Goal: Task Accomplishment & Management: Manage account settings

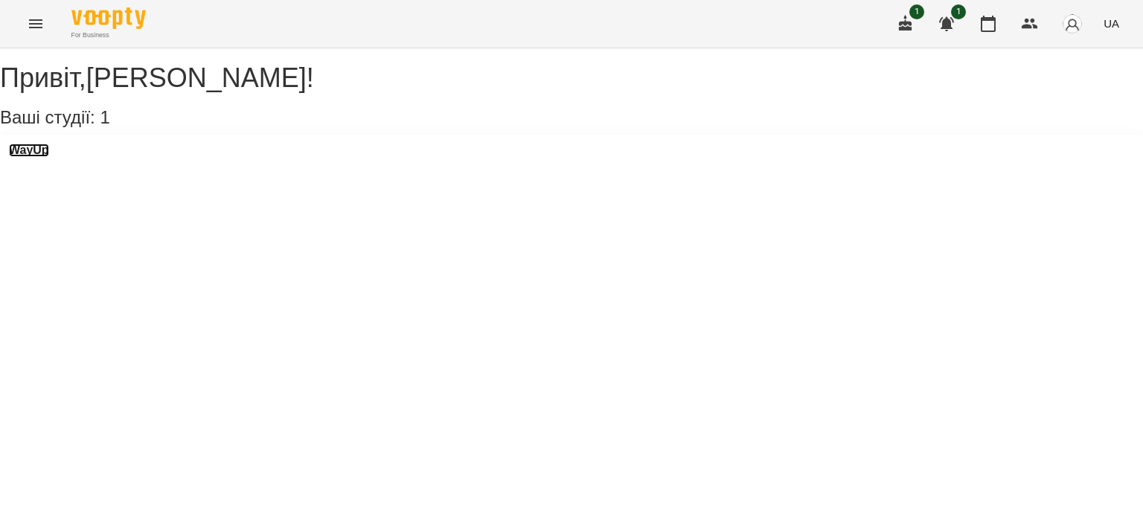
click at [49, 157] on h3 "WayUp" at bounding box center [29, 150] width 40 height 13
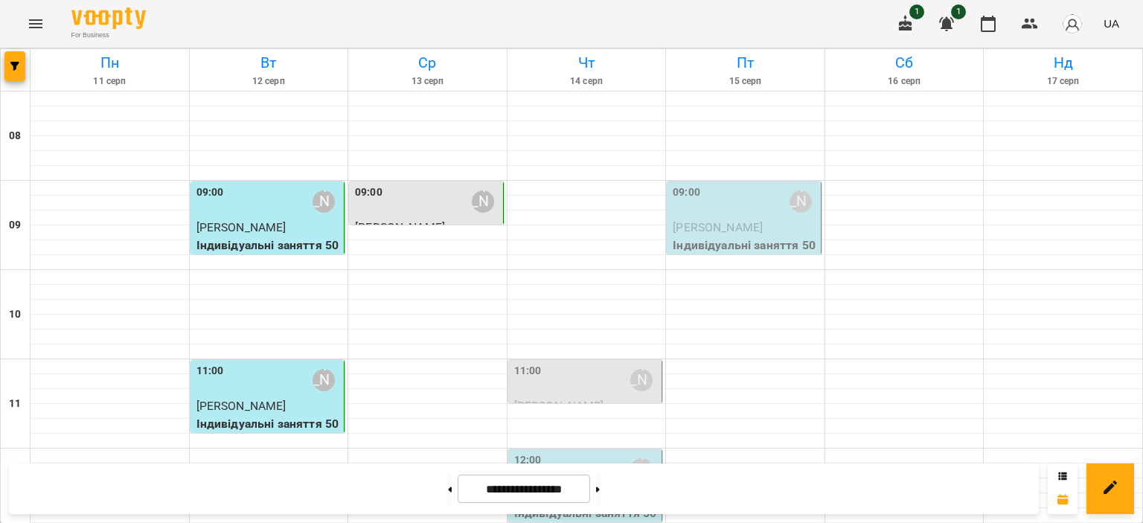
scroll to position [149, 0]
click at [574, 363] on div "11:00 [PERSON_NAME]" at bounding box center [586, 380] width 145 height 34
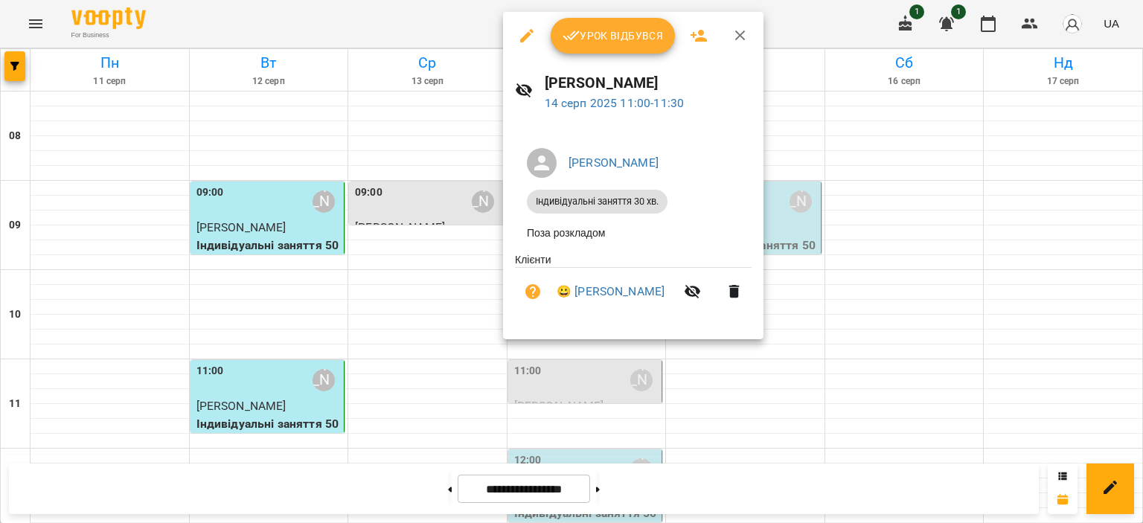
click at [616, 33] on span "Урок відбувся" at bounding box center [613, 36] width 101 height 18
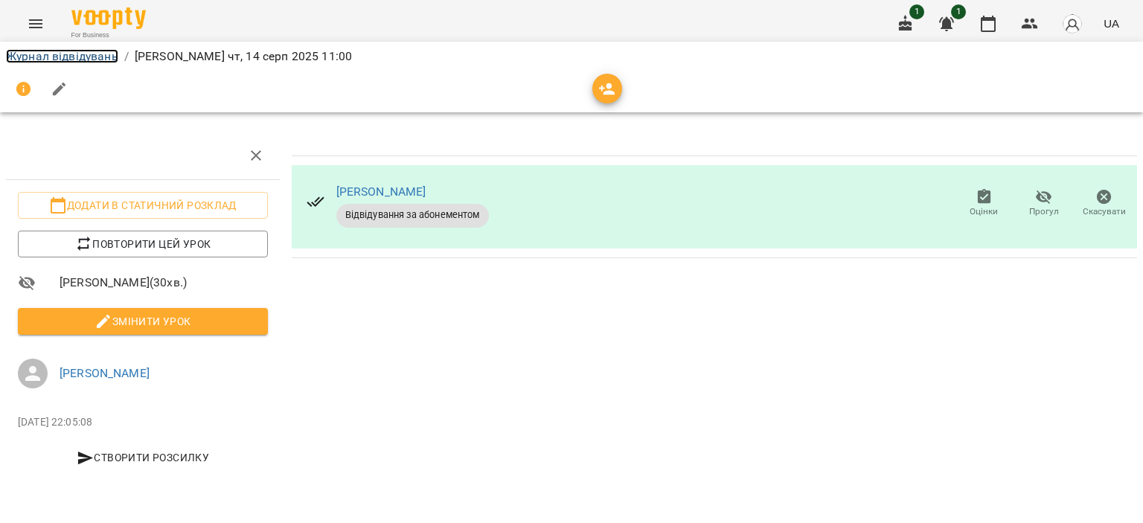
click at [86, 60] on link "Журнал відвідувань" at bounding box center [62, 56] width 112 height 14
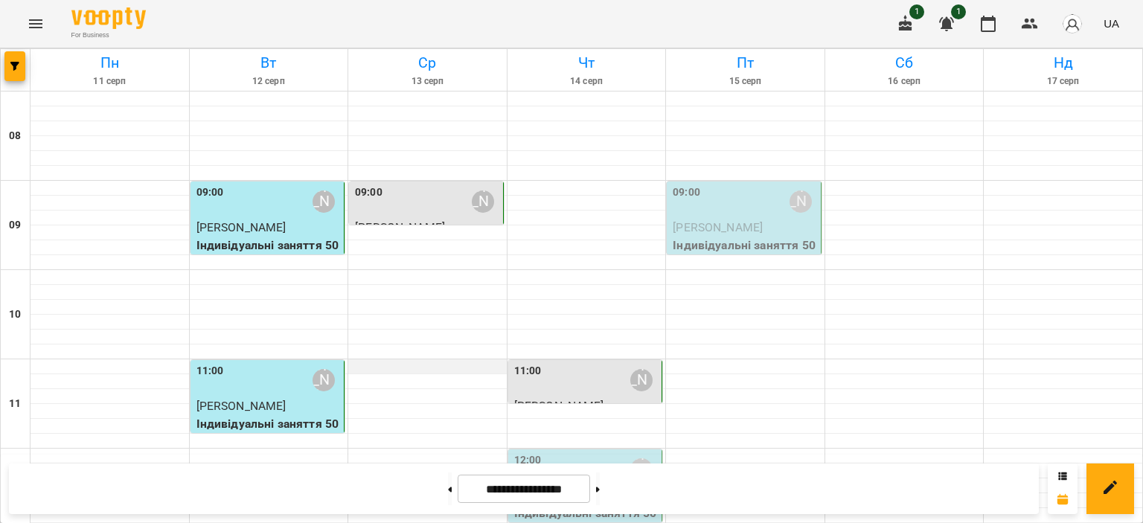
scroll to position [223, 0]
click at [568, 452] on div "12:00 [PERSON_NAME]" at bounding box center [586, 469] width 145 height 34
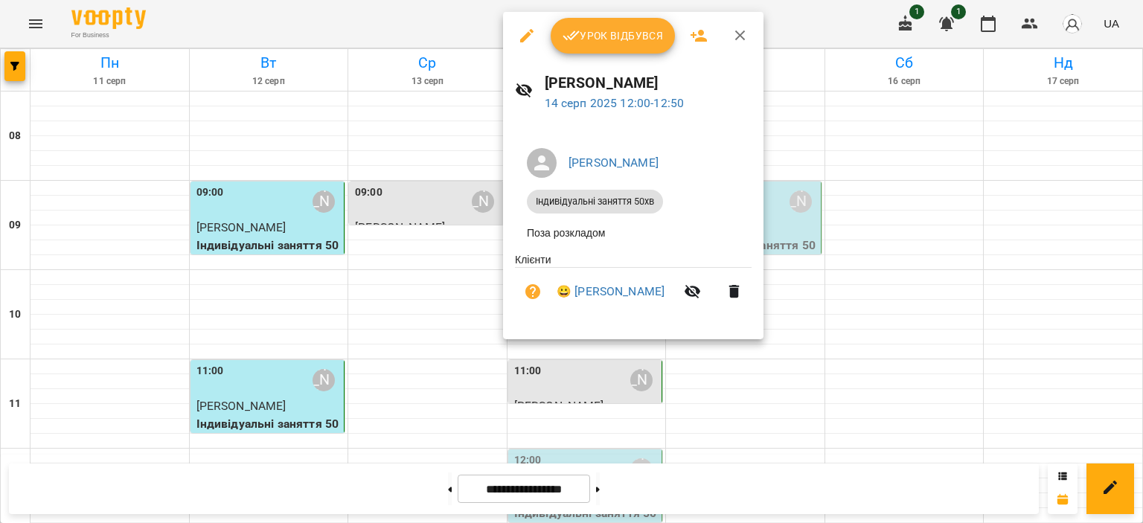
click at [589, 43] on span "Урок відбувся" at bounding box center [613, 36] width 101 height 18
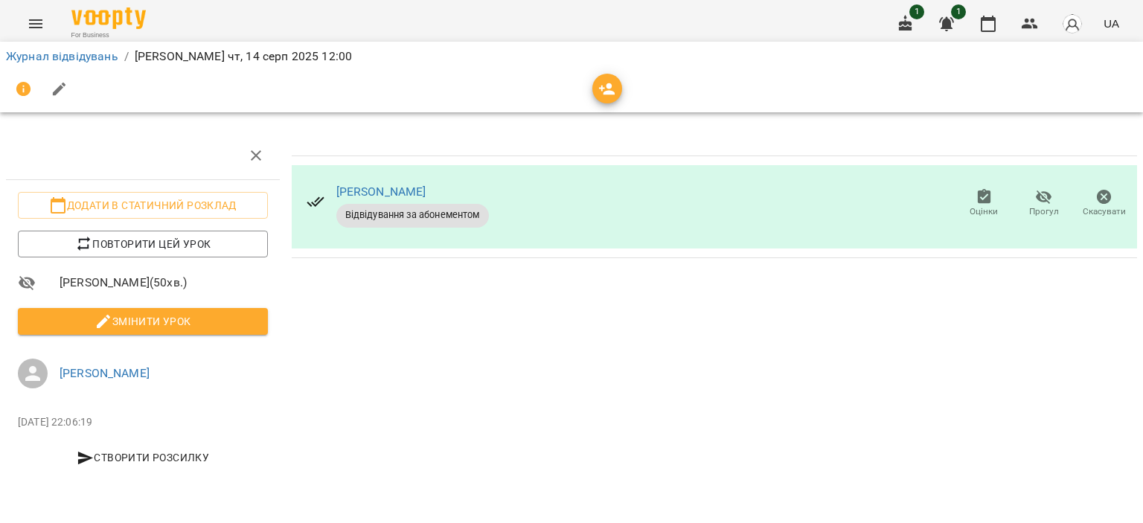
click at [55, 73] on button "button" at bounding box center [60, 89] width 36 height 36
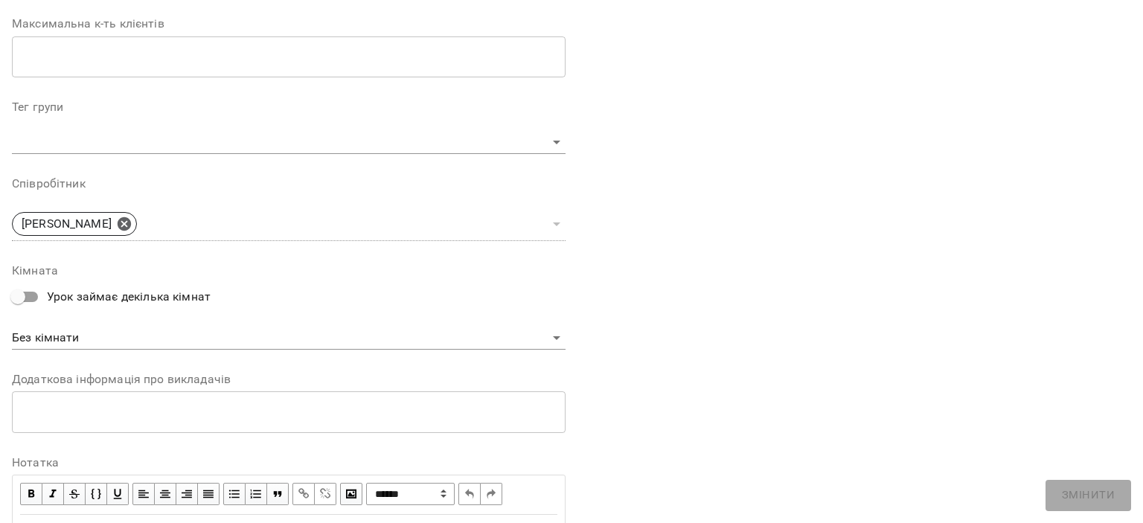
scroll to position [466, 0]
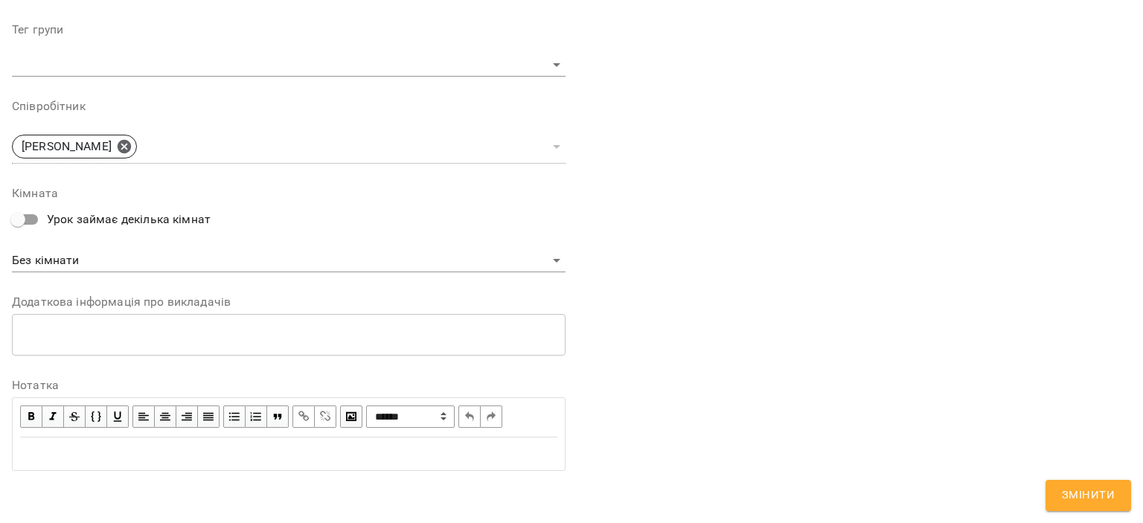
click at [59, 449] on div "Edit text" at bounding box center [288, 454] width 537 height 18
drag, startPoint x: 124, startPoint y: 468, endPoint x: 0, endPoint y: 437, distance: 128.1
click at [0, 437] on div "**********" at bounding box center [571, 31] width 1143 height 1022
click at [1086, 498] on span "Змінити" at bounding box center [1088, 495] width 53 height 19
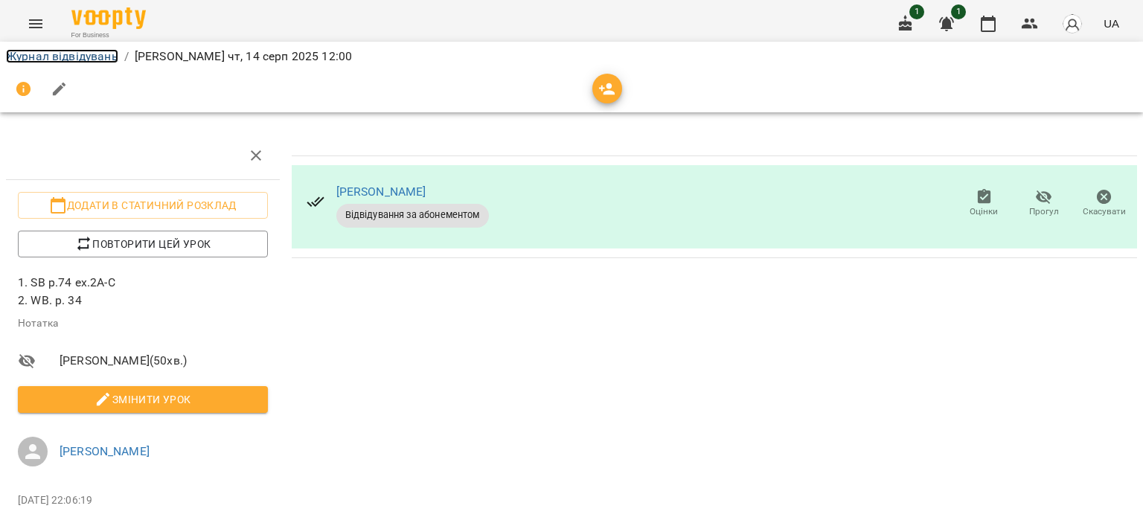
click at [50, 56] on link "Журнал відвідувань" at bounding box center [62, 56] width 112 height 14
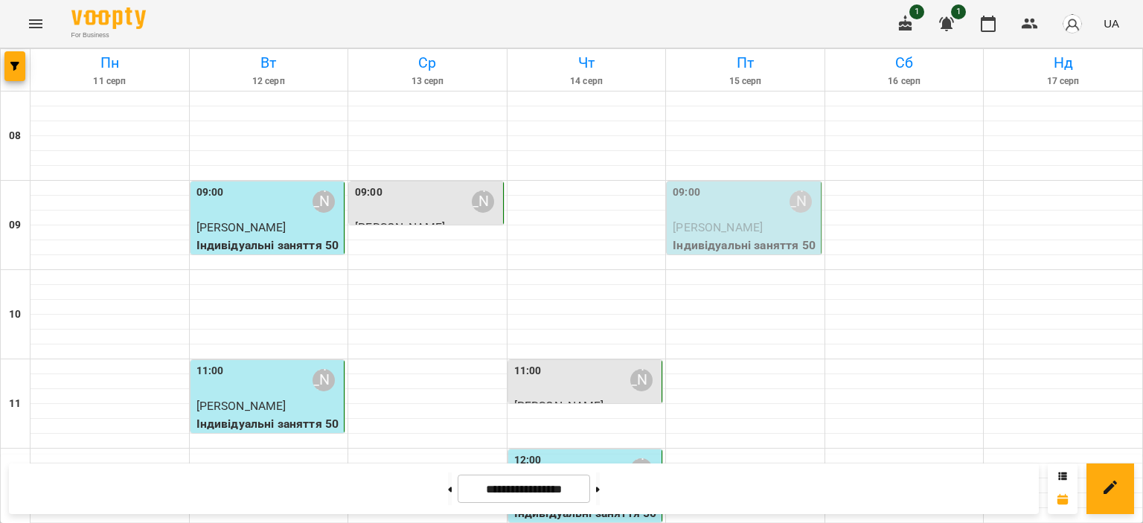
scroll to position [670, 0]
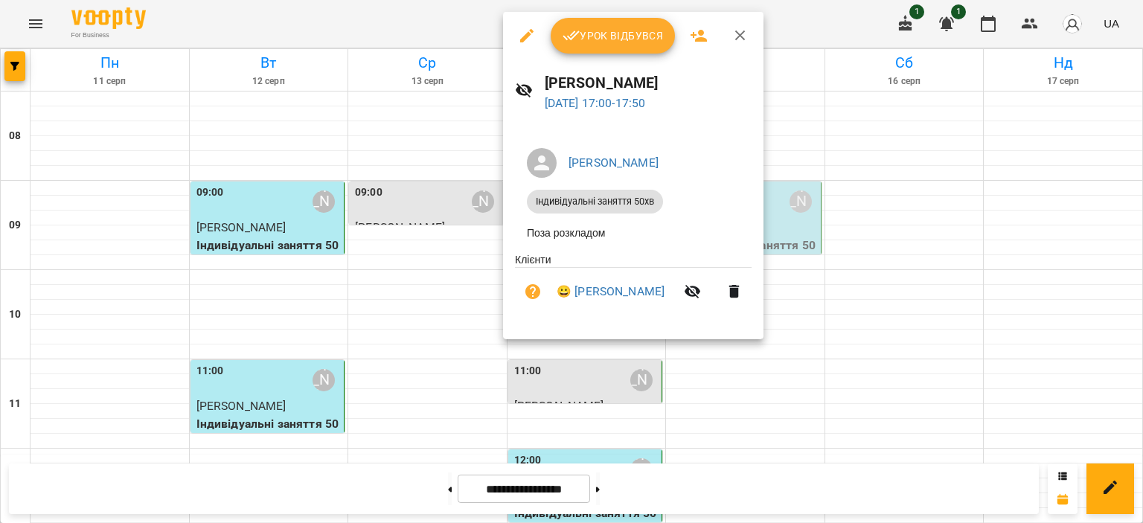
click at [598, 35] on span "Урок відбувся" at bounding box center [613, 36] width 101 height 18
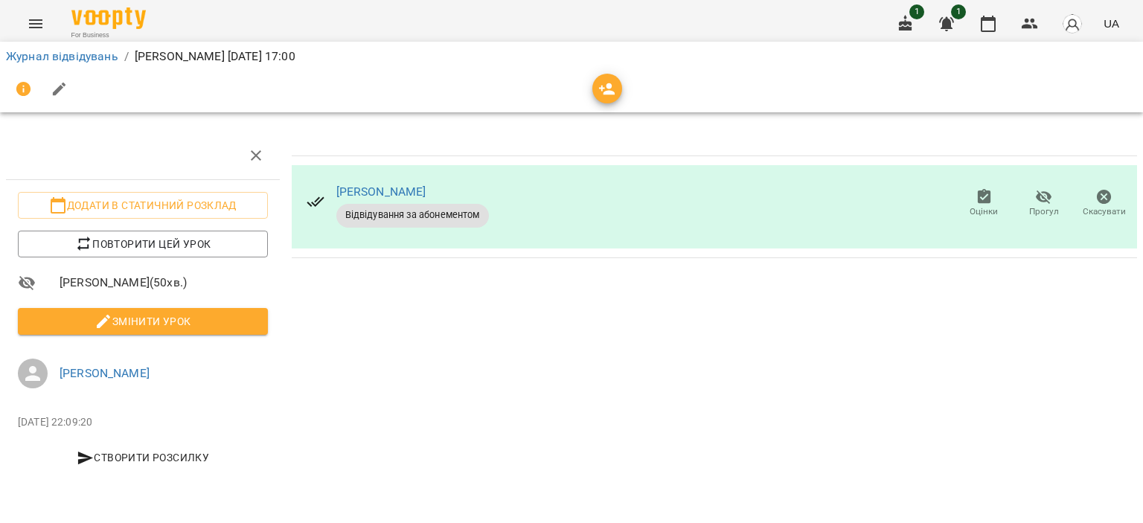
click at [74, 77] on div at bounding box center [41, 89] width 71 height 36
click at [62, 86] on icon "button" at bounding box center [59, 89] width 13 height 13
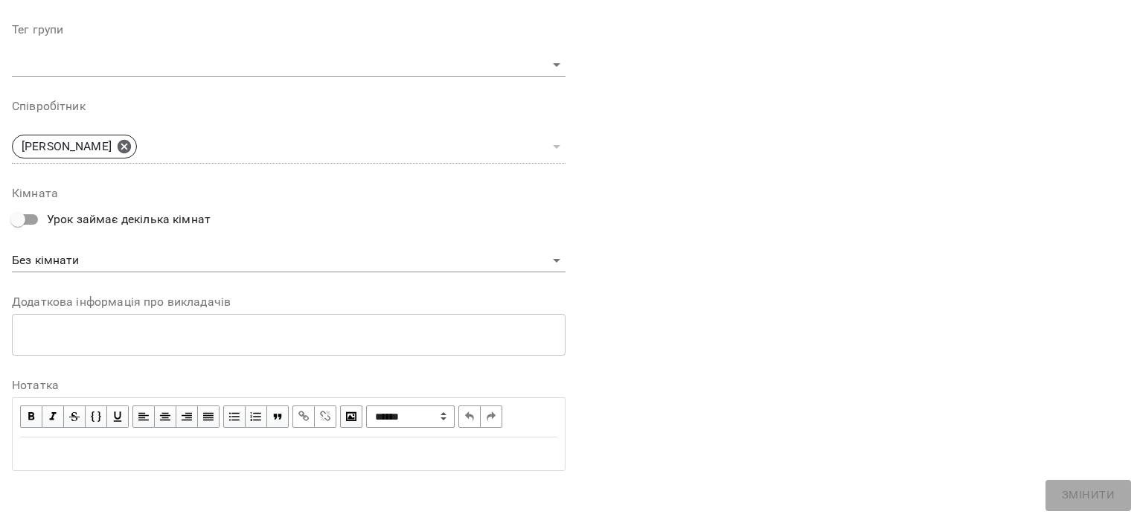
click at [71, 449] on div "Edit text" at bounding box center [288, 454] width 537 height 18
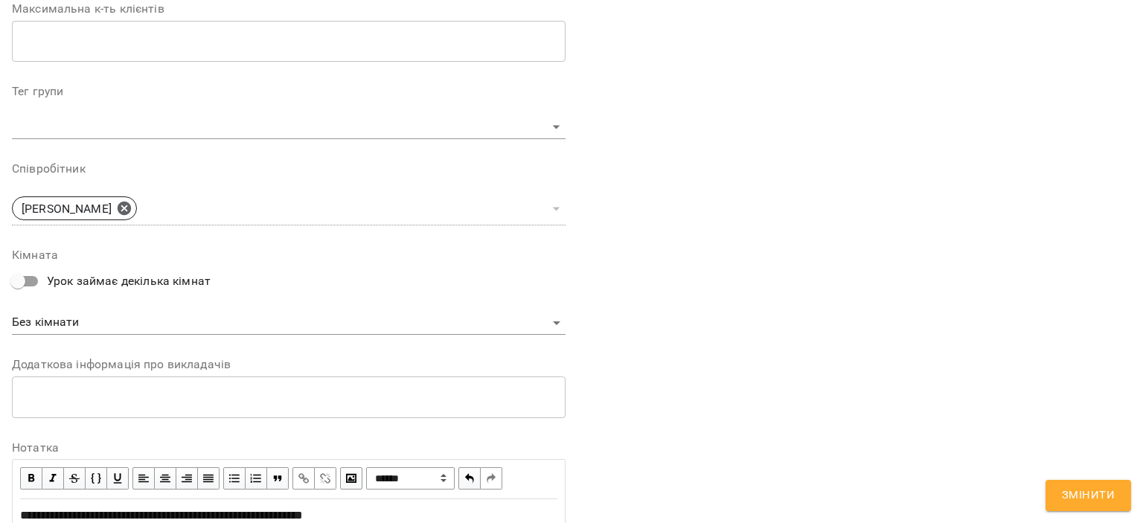
scroll to position [528, 0]
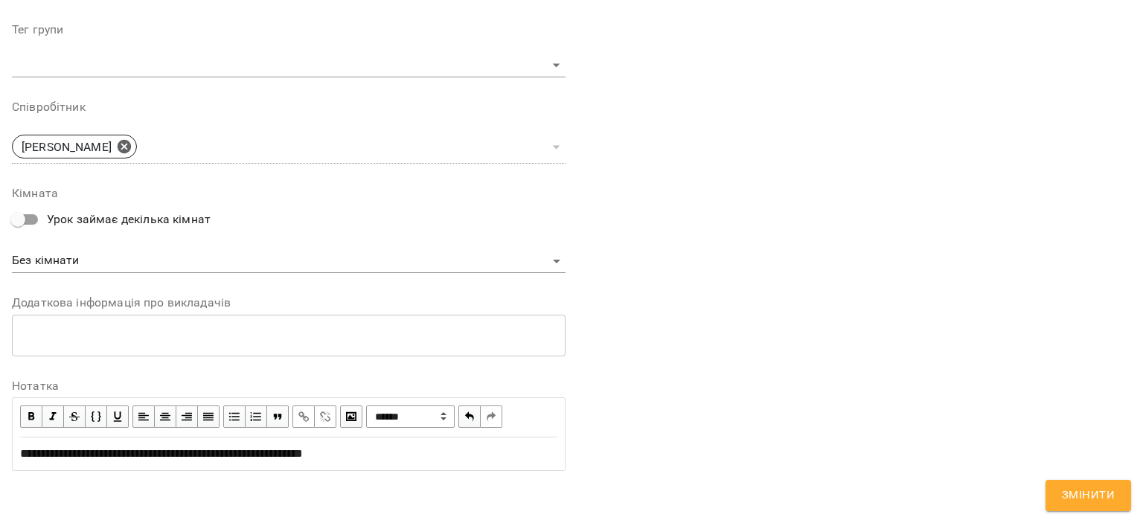
click at [100, 455] on span "**********" at bounding box center [161, 453] width 283 height 11
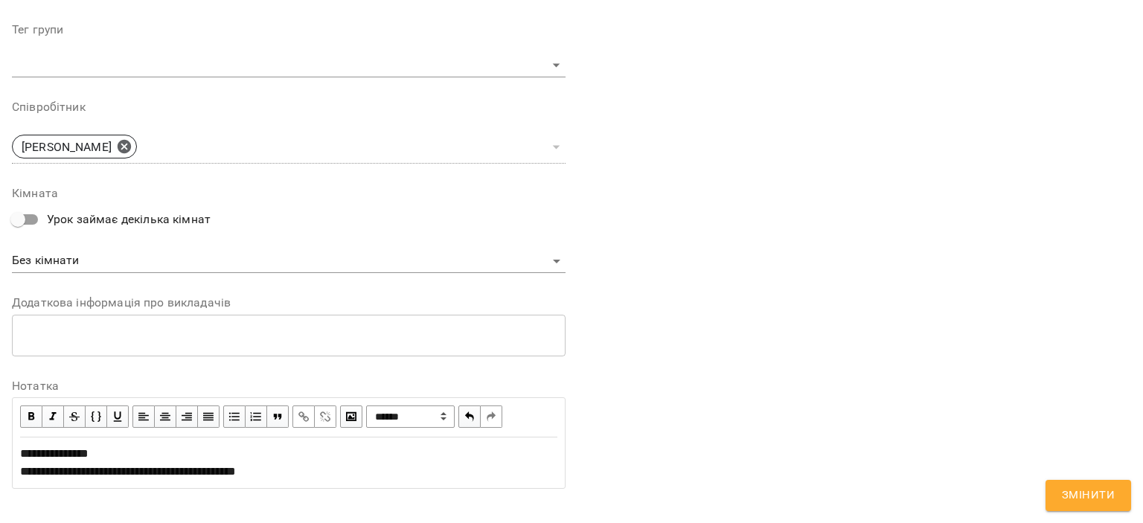
drag, startPoint x: 91, startPoint y: 455, endPoint x: 83, endPoint y: 481, distance: 27.8
click at [91, 455] on span "**********" at bounding box center [128, 462] width 216 height 29
click at [1063, 484] on button "Змінити" at bounding box center [1088, 495] width 86 height 31
